Goal: Navigation & Orientation: Find specific page/section

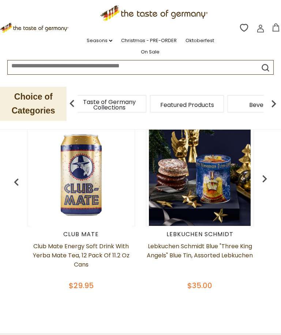
click at [132, 100] on div "Taste of Germany Collections" at bounding box center [109, 103] width 74 height 17
click at [121, 103] on span "Taste of Germany Collections" at bounding box center [109, 104] width 58 height 11
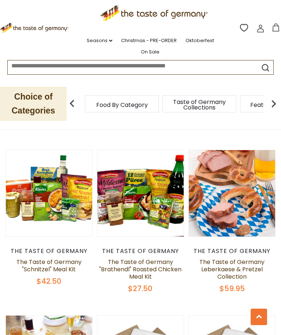
scroll to position [405, 0]
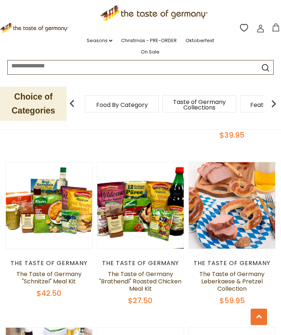
click at [246, 216] on link at bounding box center [232, 205] width 72 height 72
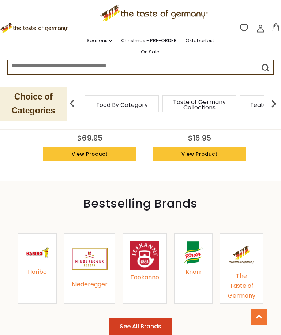
scroll to position [714, 0]
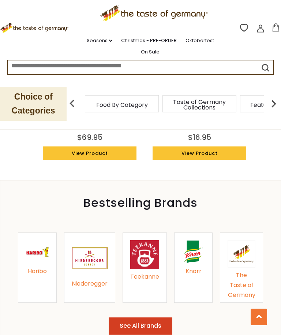
click at [246, 270] on div "The Taste of Germany" at bounding box center [240, 284] width 27 height 29
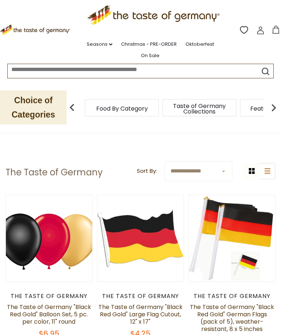
click at [139, 107] on span "Featured Products" at bounding box center [113, 108] width 54 height 5
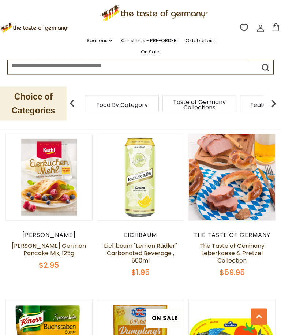
scroll to position [415, 0]
click at [236, 247] on link "The Taste of Germany Leberkaese & Pretzel Collection" at bounding box center [231, 252] width 65 height 23
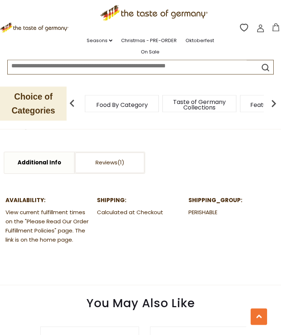
scroll to position [379, 0]
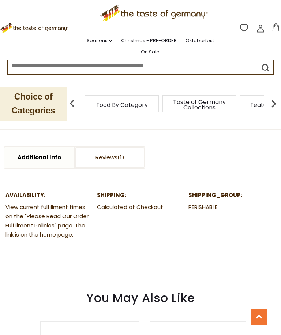
click at [42, 157] on link "Additional Info" at bounding box center [38, 157] width 69 height 21
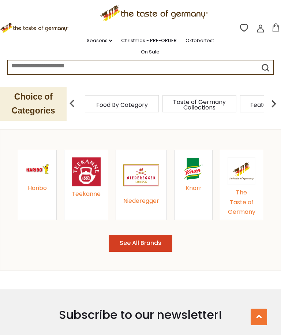
scroll to position [737, 0]
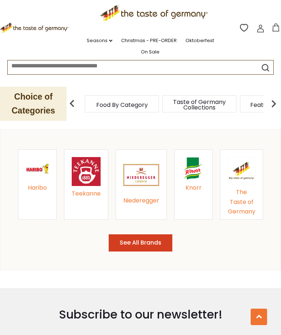
click at [148, 237] on button "See All Brands" at bounding box center [141, 242] width 64 height 17
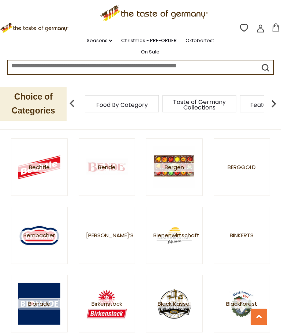
scroll to position [418, 0]
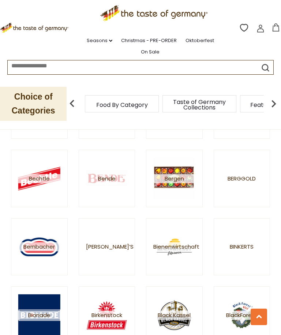
click at [277, 201] on div "4711 Abba Abtey Adler Ahoj Alb Gold Alba Almdudler Anthon Berg Appel" at bounding box center [140, 236] width 281 height 867
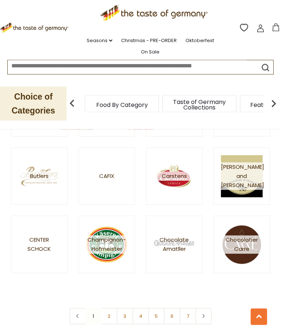
scroll to position [761, 0]
click at [94, 319] on nav "1 2 3 4 5 6 7" at bounding box center [140, 315] width 142 height 16
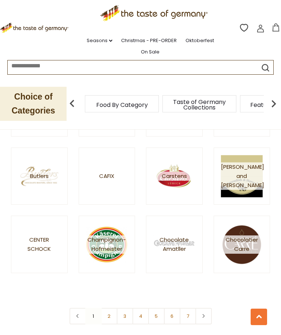
click at [206, 316] on link at bounding box center [203, 315] width 16 height 16
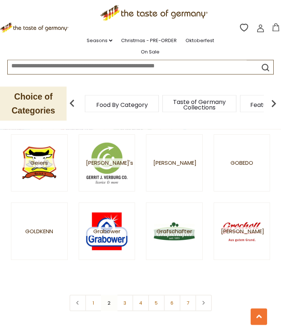
scroll to position [778, 0]
click at [207, 302] on link at bounding box center [203, 302] width 16 height 16
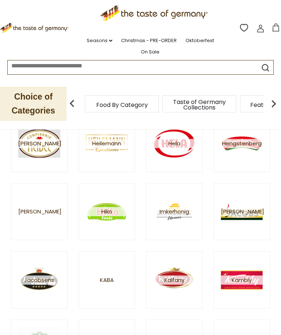
scroll to position [316, 0]
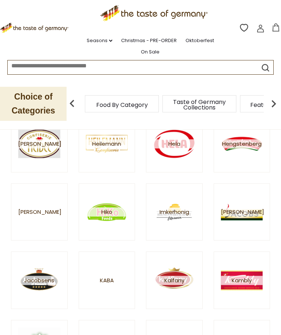
click at [34, 24] on icon ".st0{fill:#EDD300;} .st1{fill:#D33E21;}" at bounding box center [35, 28] width 70 height 11
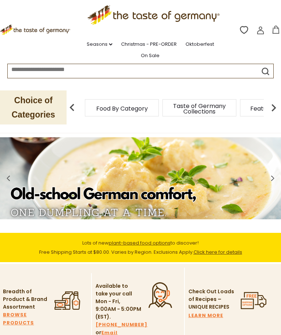
click at [37, 105] on p "Choice of Categories" at bounding box center [33, 107] width 67 height 34
click at [34, 101] on p "Choice of Categories" at bounding box center [33, 107] width 67 height 34
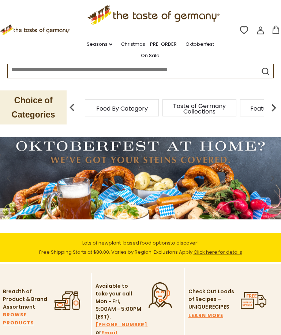
click at [112, 106] on span "Food By Category" at bounding box center [122, 108] width 52 height 5
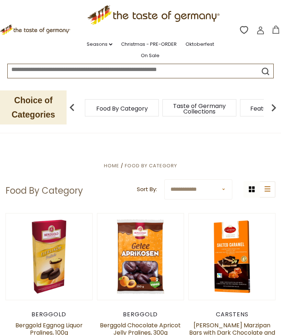
click at [229, 183] on select "**********" at bounding box center [198, 189] width 68 height 20
select select "********"
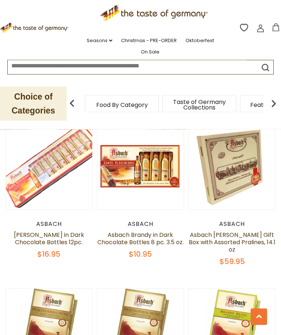
scroll to position [608, 0]
